Goal: Navigation & Orientation: Understand site structure

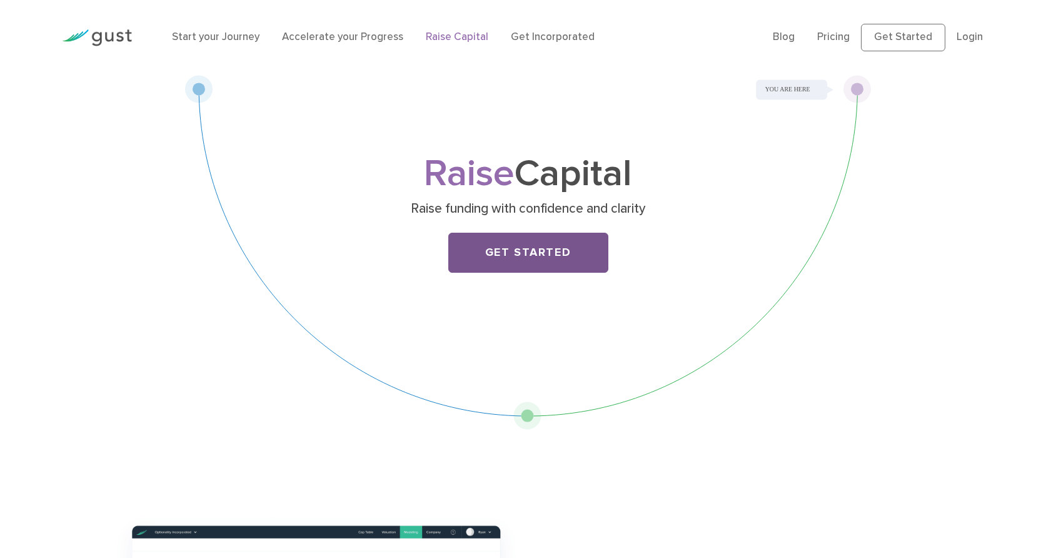
click at [523, 273] on link "Get Started" at bounding box center [528, 253] width 160 height 40
click at [241, 41] on link "Start your Journey" at bounding box center [216, 37] width 88 height 13
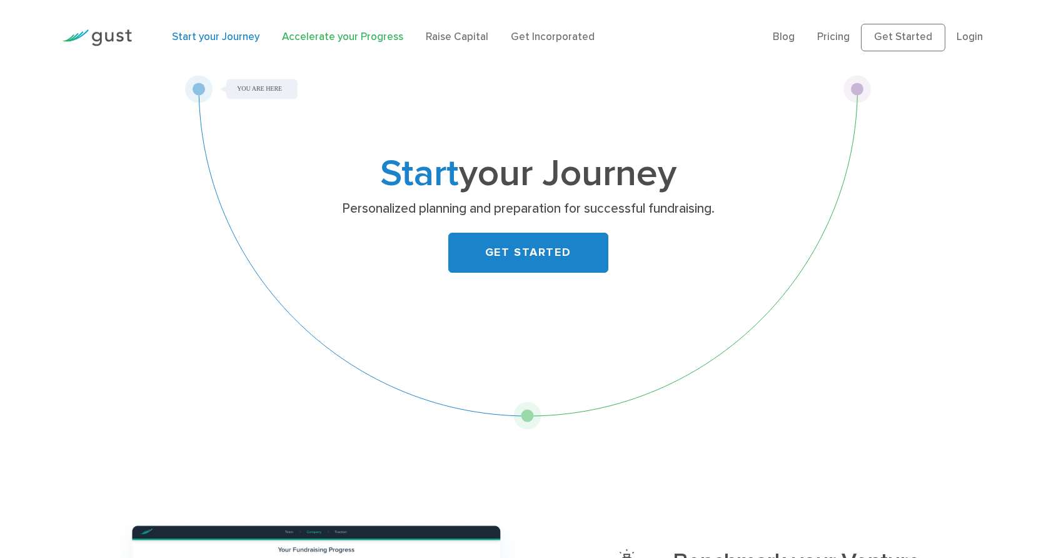
click at [349, 43] on link "Accelerate your Progress" at bounding box center [342, 37] width 121 height 13
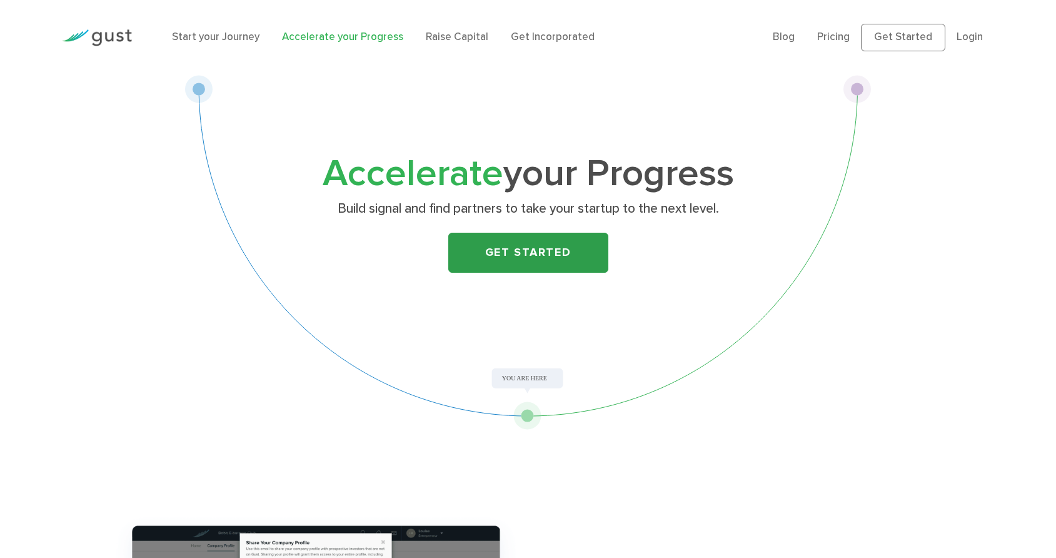
click at [511, 266] on link "Get Started" at bounding box center [528, 253] width 160 height 40
click at [485, 43] on link "Raise Capital" at bounding box center [457, 37] width 63 height 13
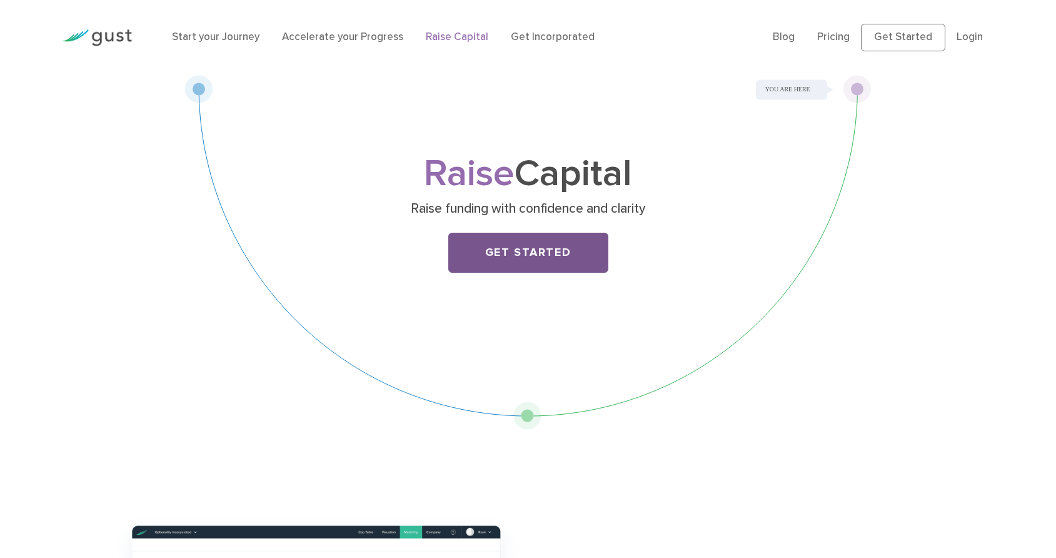
click at [529, 263] on link "Get Started" at bounding box center [528, 253] width 160 height 40
click at [126, 46] on img at bounding box center [97, 37] width 70 height 17
click at [226, 43] on link "Start your Journey" at bounding box center [216, 37] width 88 height 13
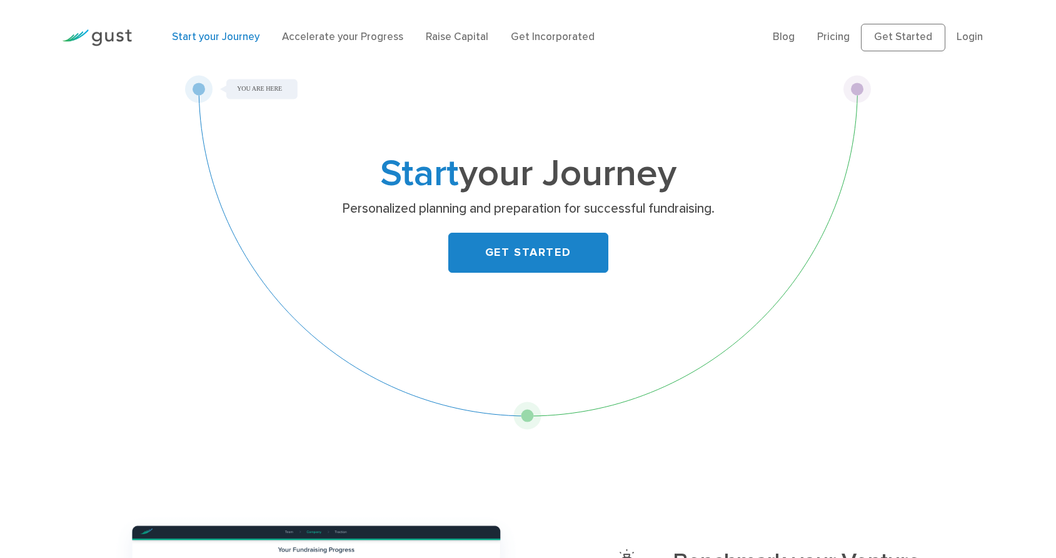
click at [259, 97] on div "Start your Journey Personalized planning and preparation for successful fundrai…" at bounding box center [528, 252] width 687 height 355
click at [199, 99] on div "Start your Journey Personalized planning and preparation for successful fundrai…" at bounding box center [528, 252] width 687 height 355
click at [217, 43] on link "Start your Journey" at bounding box center [216, 37] width 88 height 13
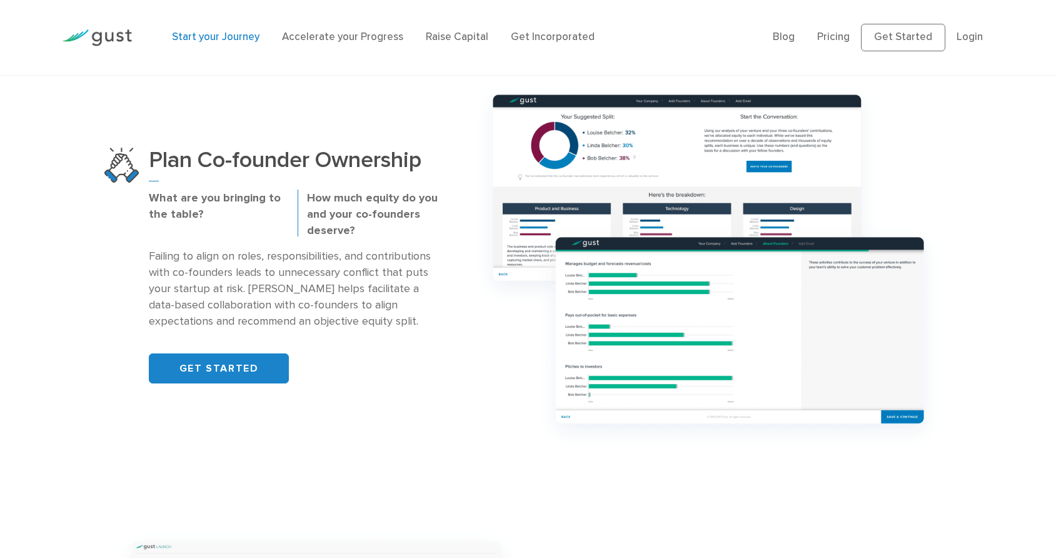
scroll to position [879, 0]
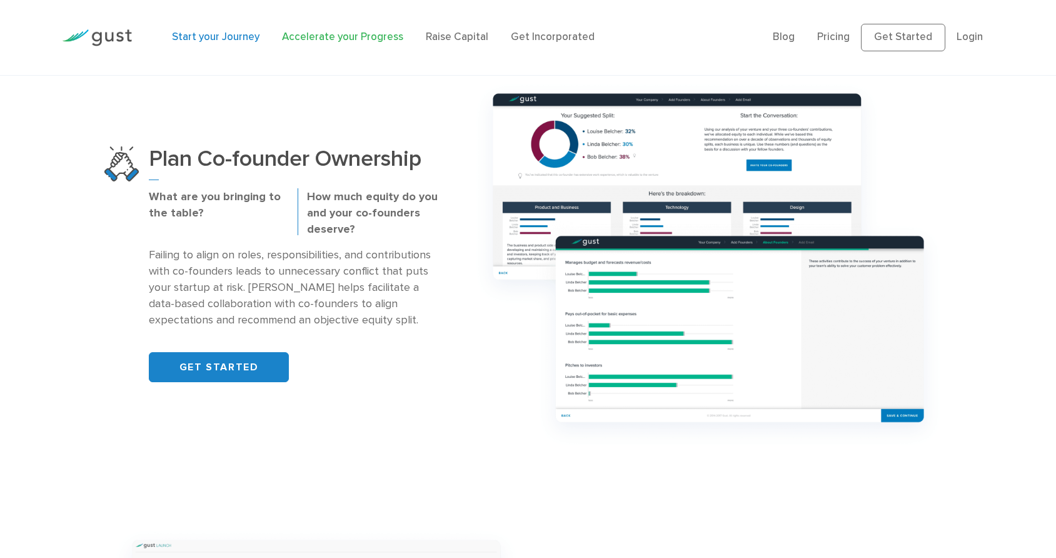
click at [356, 43] on link "Accelerate your Progress" at bounding box center [342, 37] width 121 height 13
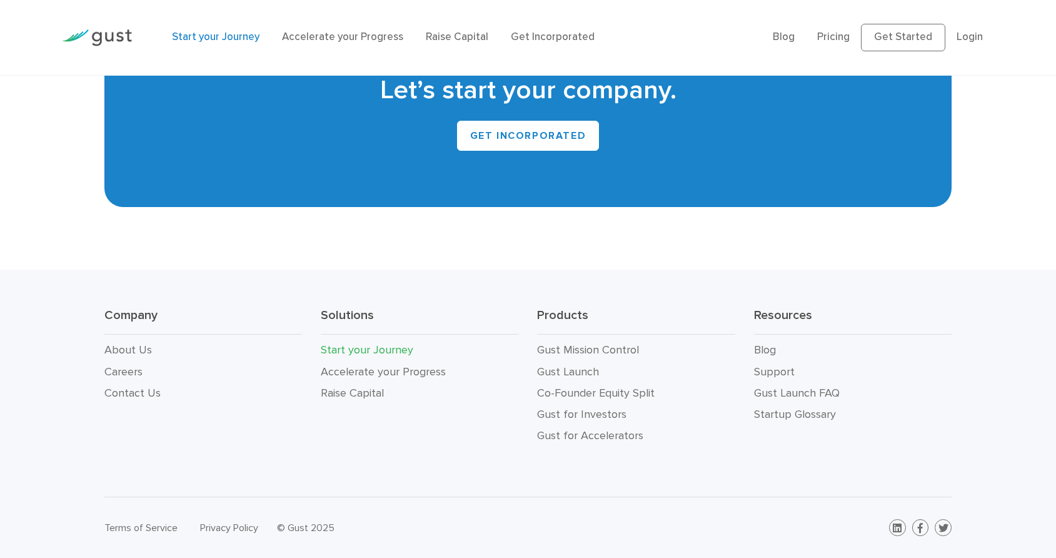
scroll to position [2639, 0]
click at [620, 356] on link "Gust Mission Control" at bounding box center [588, 349] width 102 height 13
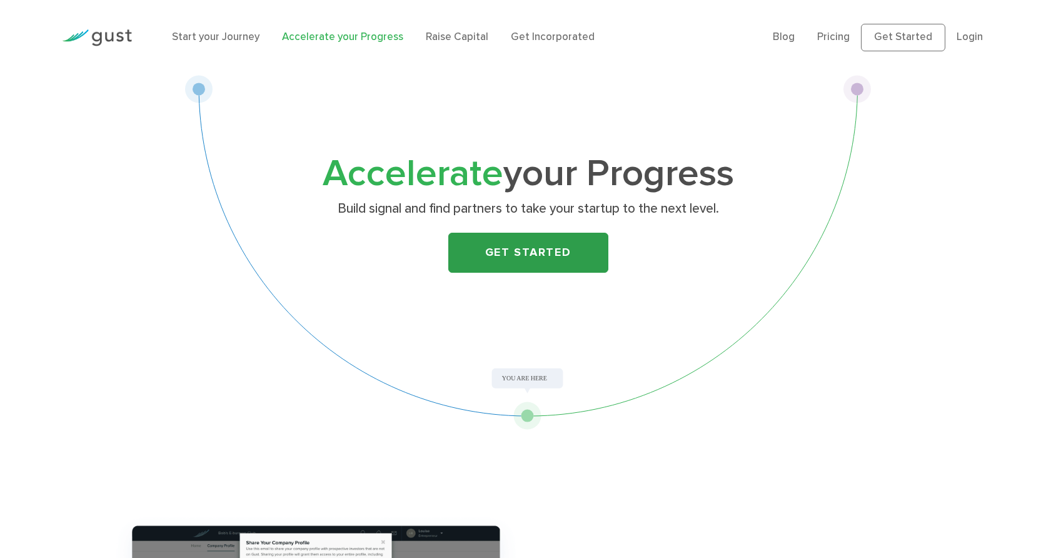
click at [564, 270] on link "Get Started" at bounding box center [528, 253] width 160 height 40
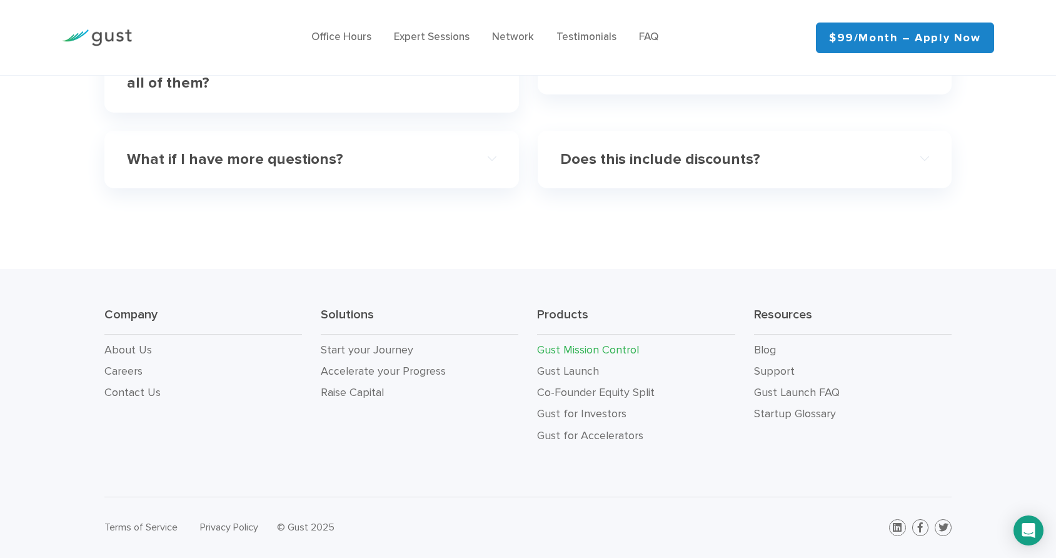
scroll to position [4131, 0]
click at [589, 361] on li "Gust Launch" at bounding box center [636, 371] width 198 height 21
click at [612, 407] on link "Gust for Investors" at bounding box center [581, 413] width 89 height 13
click at [381, 340] on li "Start your Journey" at bounding box center [420, 350] width 198 height 21
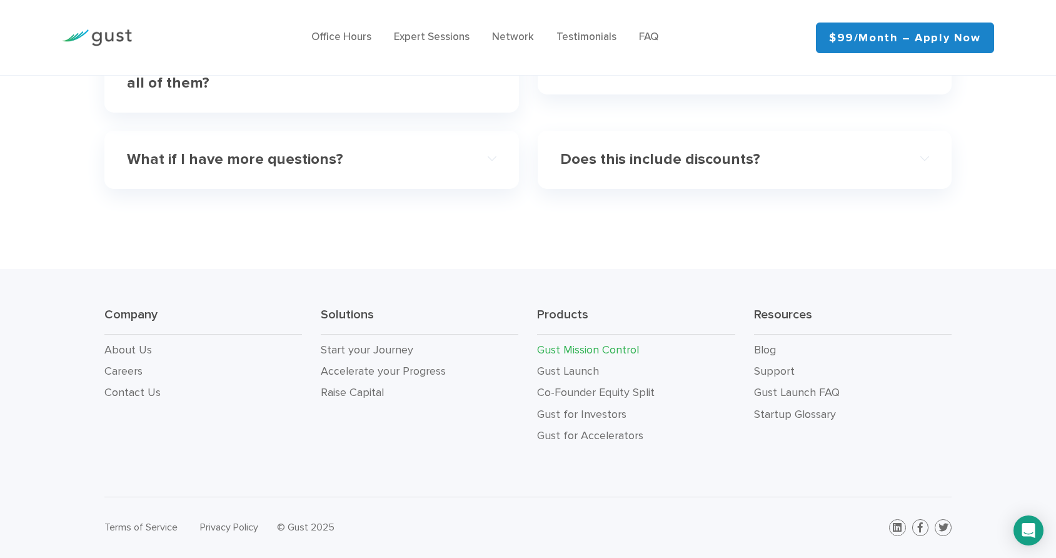
click at [381, 340] on li "Start your Journey" at bounding box center [420, 350] width 198 height 21
click at [381, 343] on link "Start your Journey" at bounding box center [367, 349] width 93 height 13
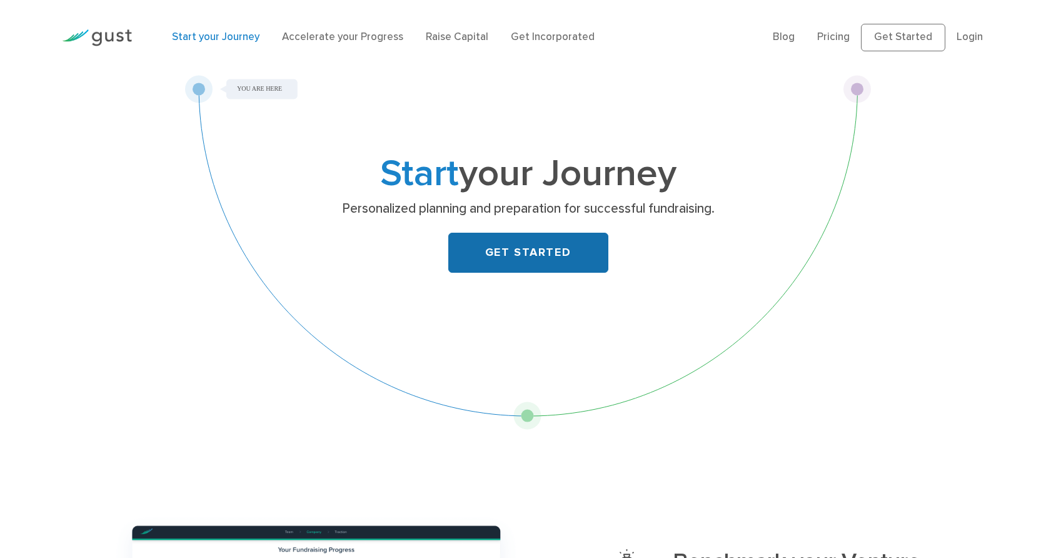
click at [513, 273] on link "GET STARTED" at bounding box center [528, 253] width 160 height 40
